Goal: Task Accomplishment & Management: Manage account settings

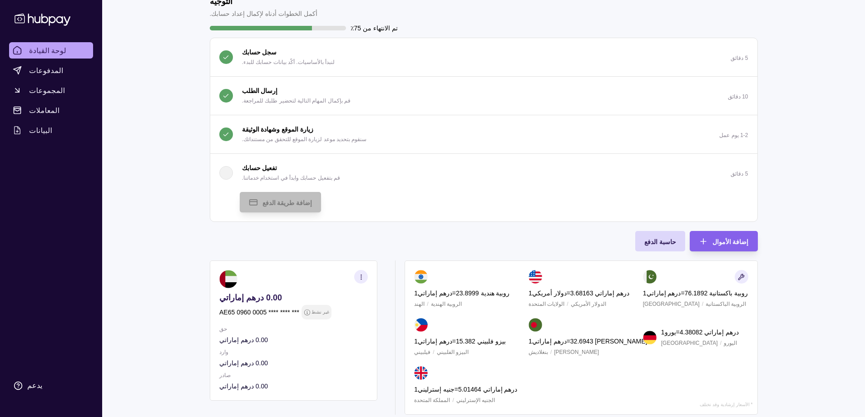
scroll to position [168, 0]
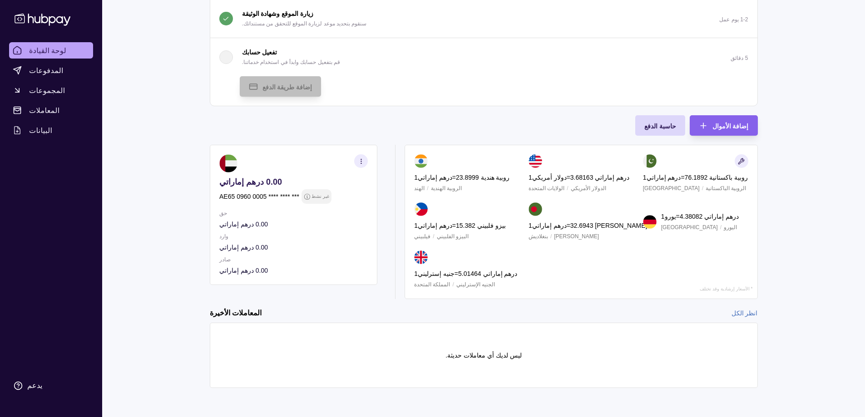
click at [696, 217] on font "4.38082" at bounding box center [691, 216] width 23 height 7
click at [24, 382] on section "يدعم" at bounding box center [51, 385] width 84 height 19
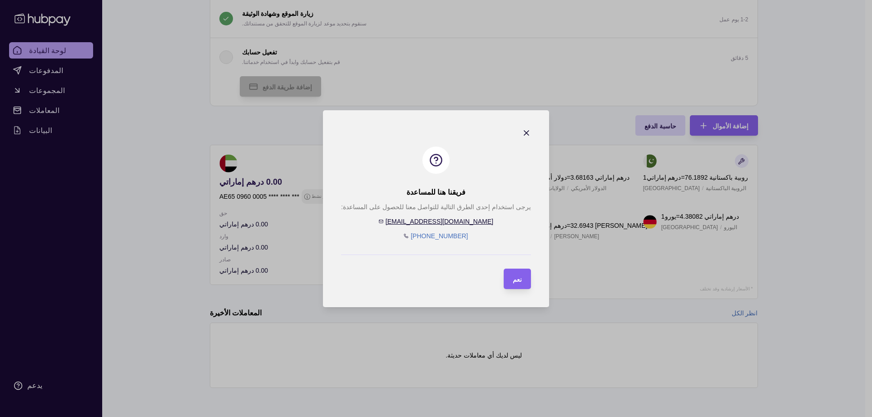
click at [522, 130] on icon "button" at bounding box center [526, 132] width 9 height 9
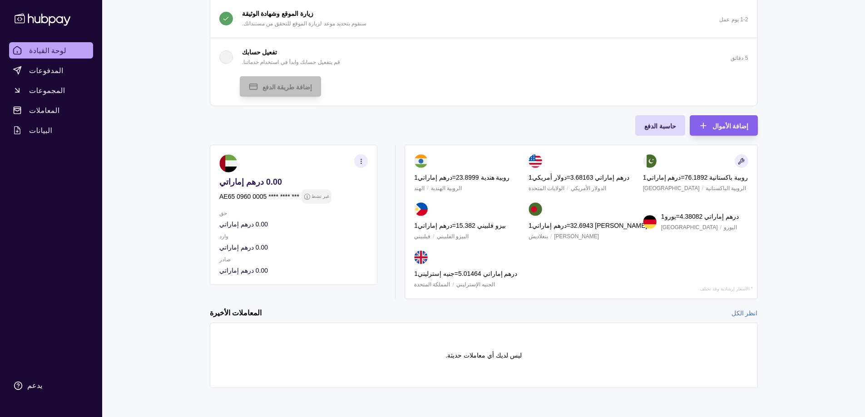
click at [47, 17] on icon at bounding box center [43, 20] width 56 height 12
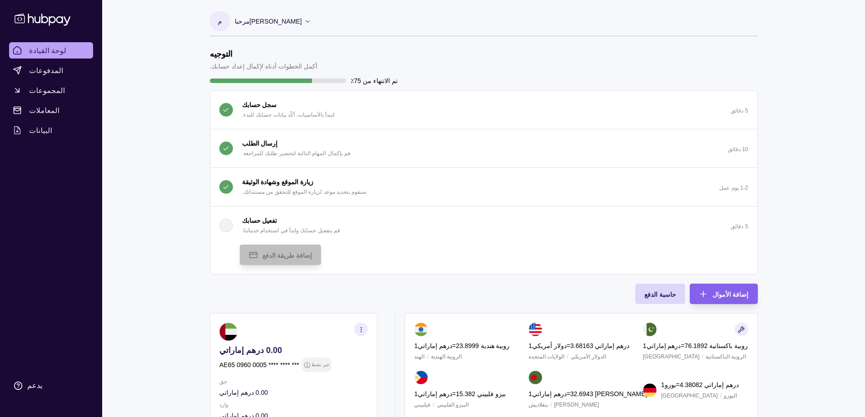
click at [302, 76] on div "تم الانتهاء من 75٪" at bounding box center [484, 81] width 548 height 10
drag, startPoint x: 224, startPoint y: 152, endPoint x: 226, endPoint y: 137, distance: 15.1
click at [224, 152] on section "button" at bounding box center [226, 149] width 14 height 14
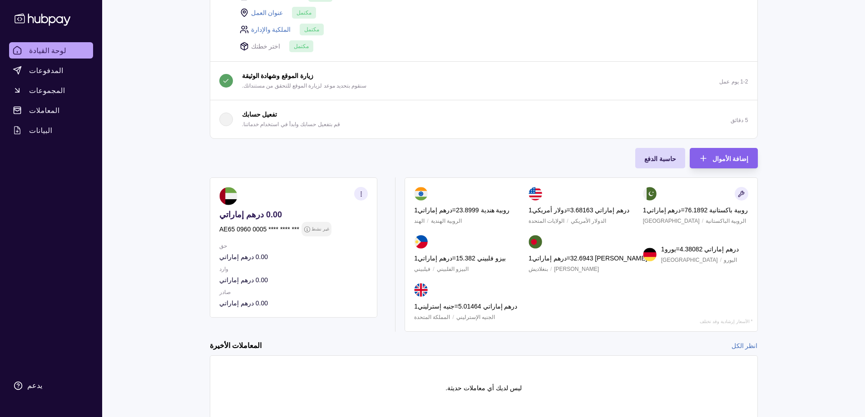
scroll to position [182, 0]
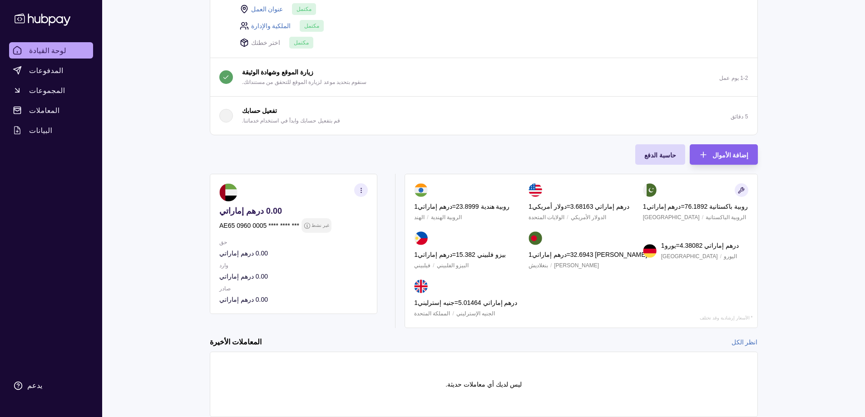
click at [259, 114] on font "تفعيل حسابك" at bounding box center [259, 110] width 35 height 7
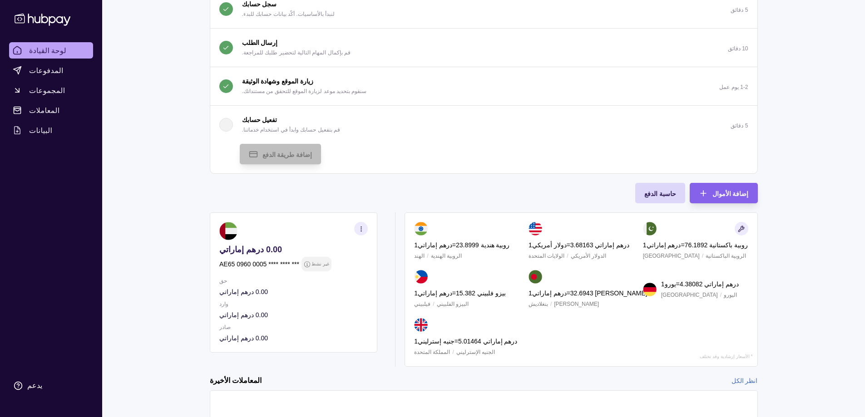
scroll to position [78, 0]
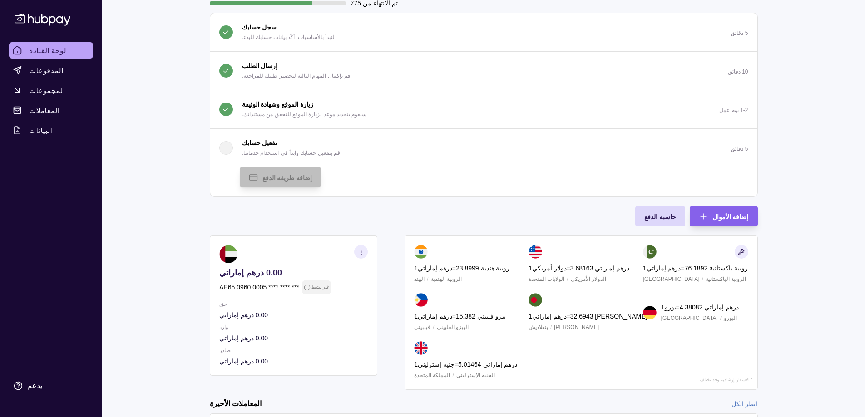
click at [242, 148] on p "تفعيل حسابك" at bounding box center [259, 143] width 35 height 10
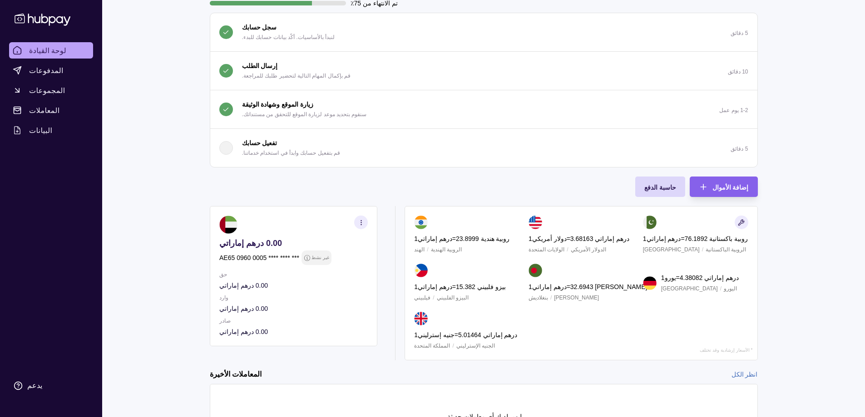
click at [242, 148] on p "تفعيل حسابك" at bounding box center [259, 143] width 35 height 10
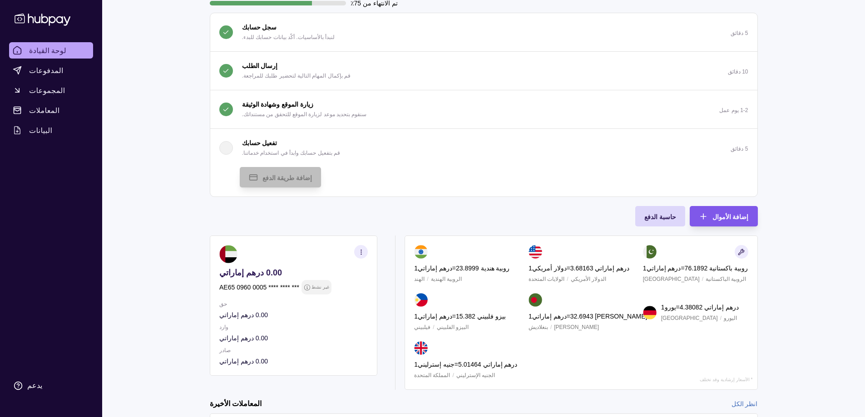
click at [730, 218] on font "إضافة الأموال" at bounding box center [730, 216] width 36 height 7
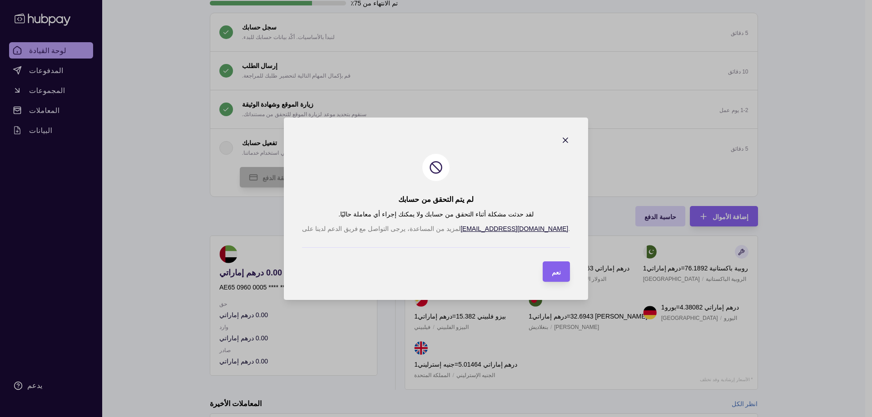
click at [563, 139] on icon "button" at bounding box center [565, 140] width 5 height 5
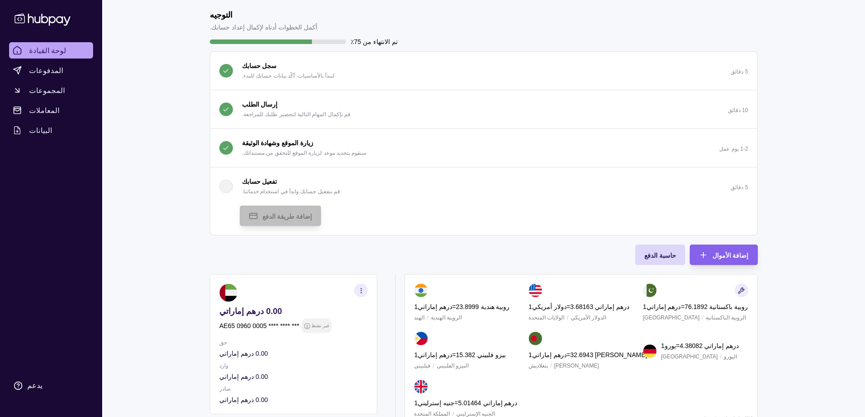
scroll to position [0, 0]
